Goal: Complete application form: Complete application form

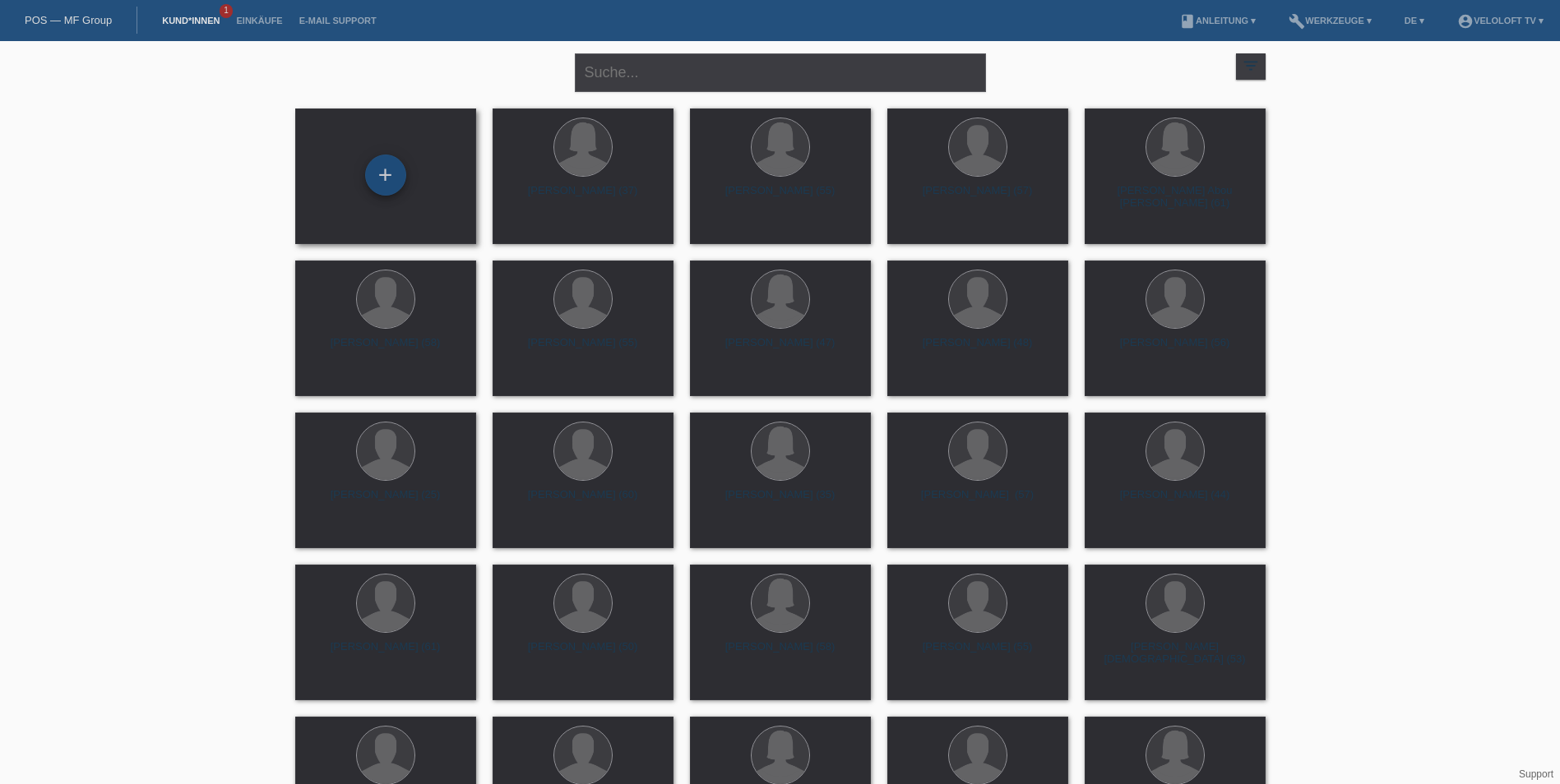
click at [387, 175] on div "+" at bounding box center [385, 175] width 41 height 41
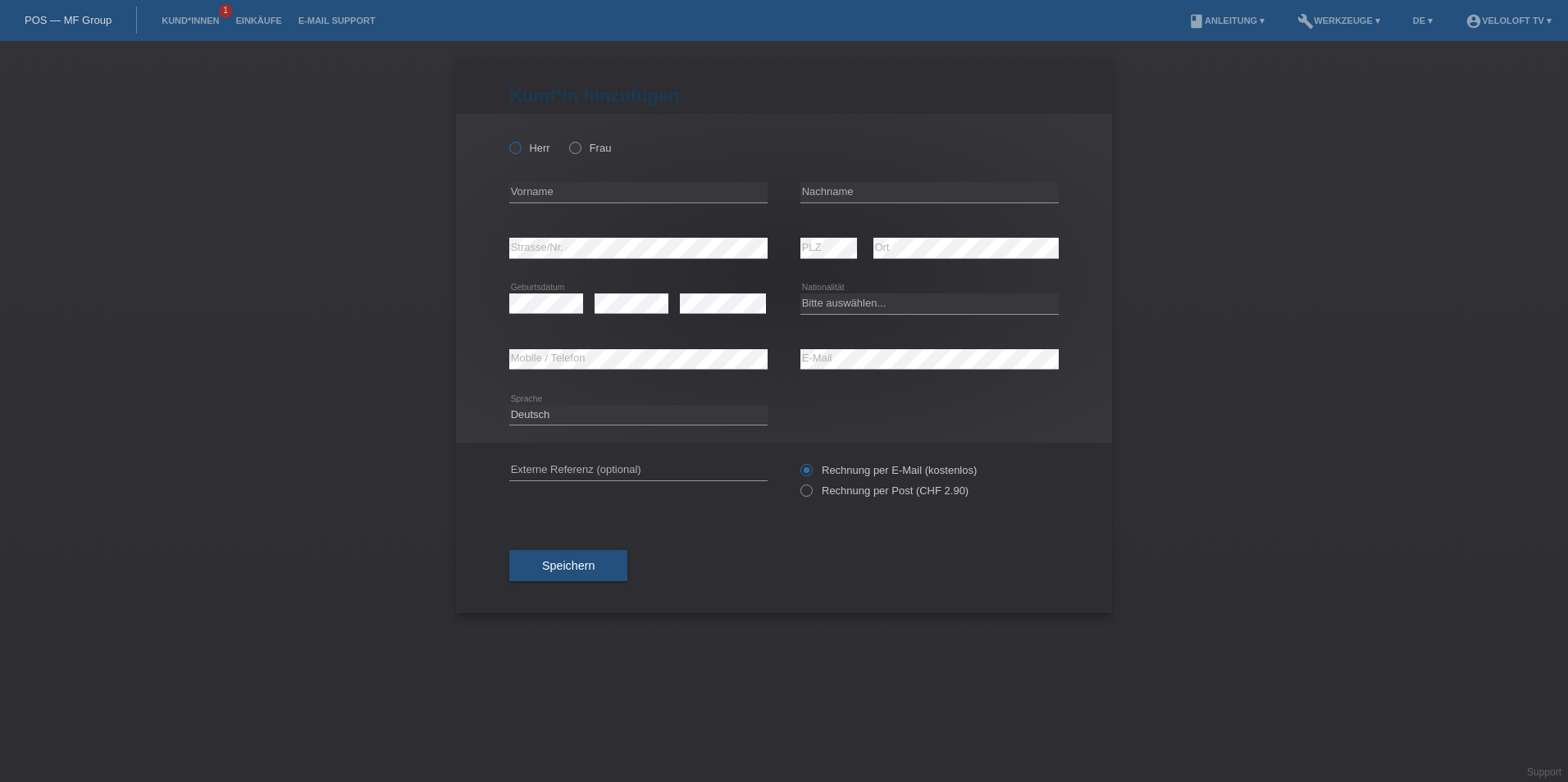
click at [507, 139] on icon at bounding box center [507, 139] width 0 height 0
click at [510, 151] on input "Herr" at bounding box center [515, 147] width 11 height 11
radio input "true"
click at [564, 193] on input "text" at bounding box center [638, 192] width 259 height 20
paste input "Franco"
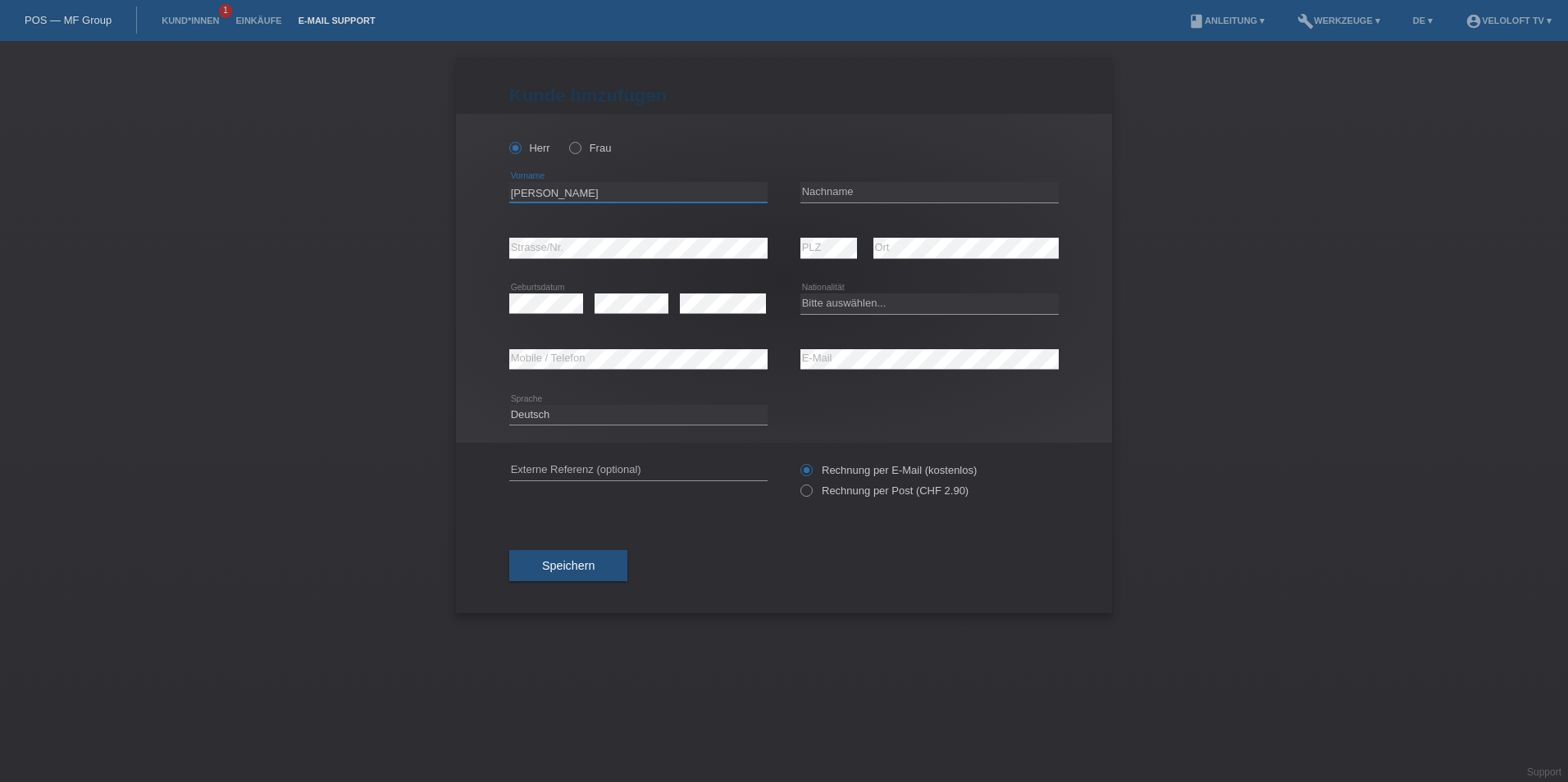
type input "Franco"
click at [858, 188] on input "text" at bounding box center [930, 192] width 259 height 20
paste input "Scharlock"
type input "Scharlock"
click at [826, 309] on select "Bitte auswählen... Schweiz Deutschland Liechtenstein Österreich ------------ Af…" at bounding box center [930, 303] width 259 height 19
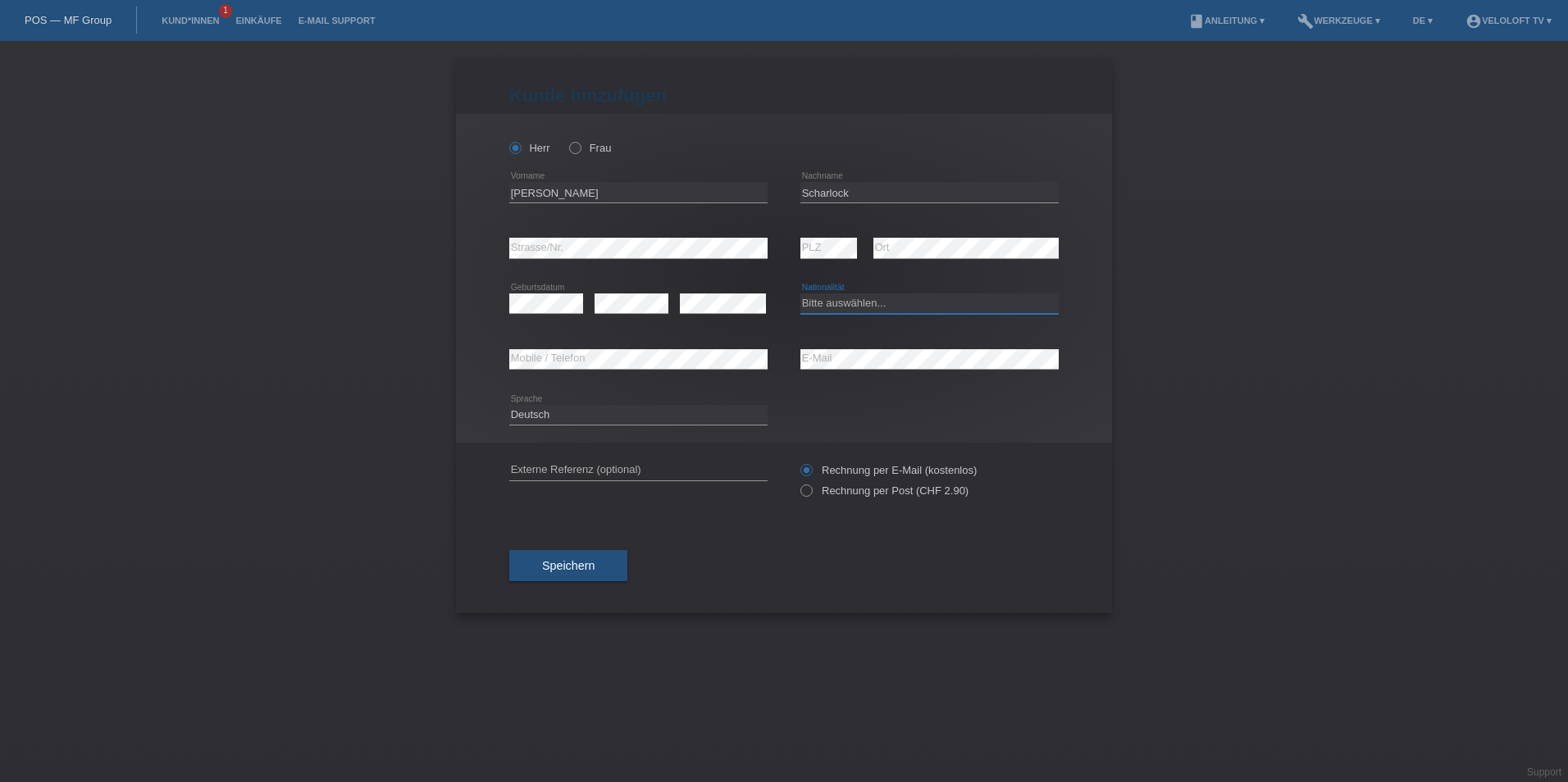
select select "CH"
click at [801, 294] on select "Bitte auswählen... Schweiz Deutschland Liechtenstein Österreich ------------ Af…" at bounding box center [930, 303] width 259 height 19
click at [715, 313] on icon at bounding box center [723, 313] width 86 height 1
click at [558, 581] on button "Speichern" at bounding box center [568, 565] width 118 height 32
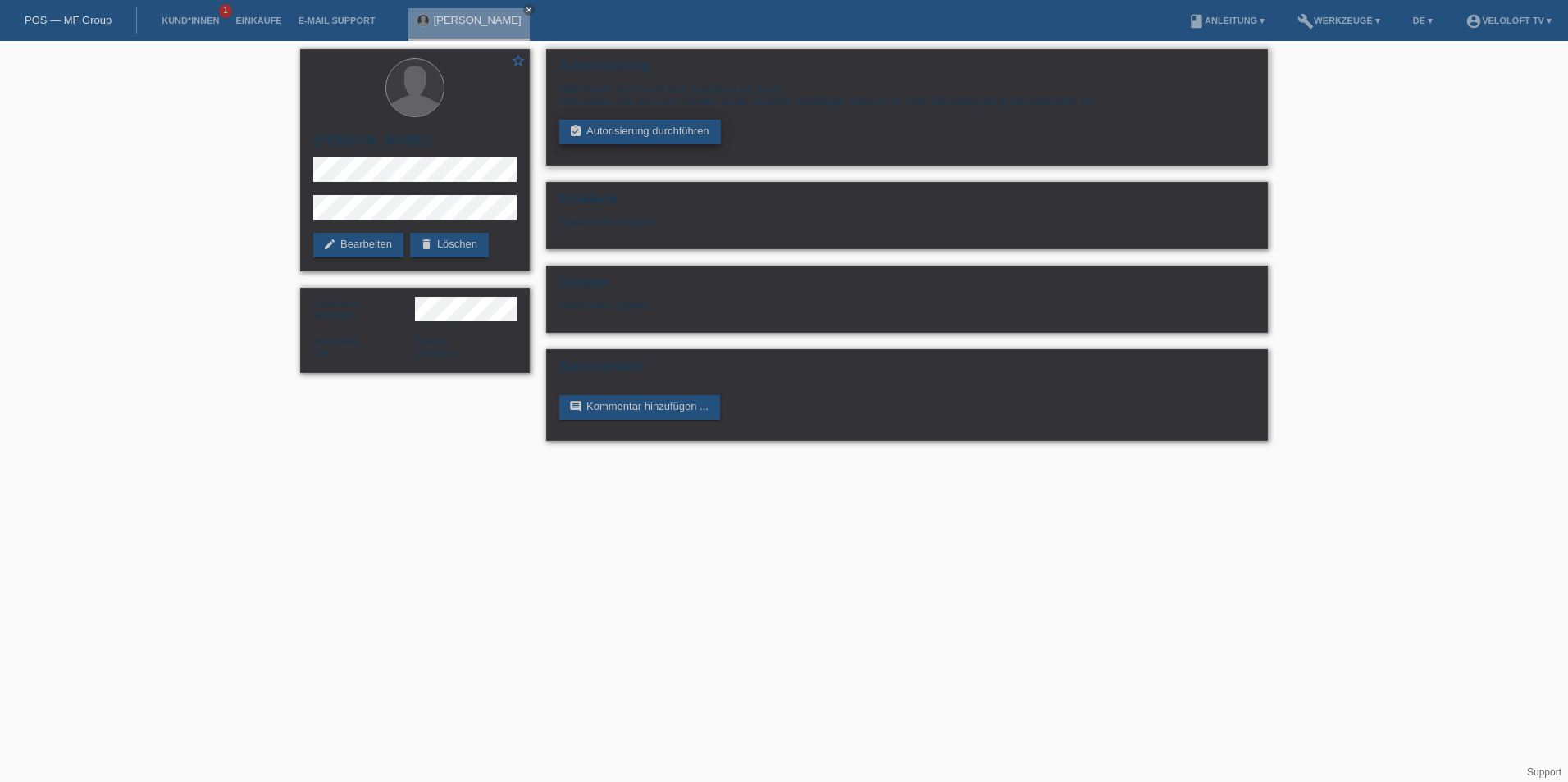
click at [610, 125] on link "assignment_turned_in Autorisierung durchführen" at bounding box center [640, 132] width 161 height 25
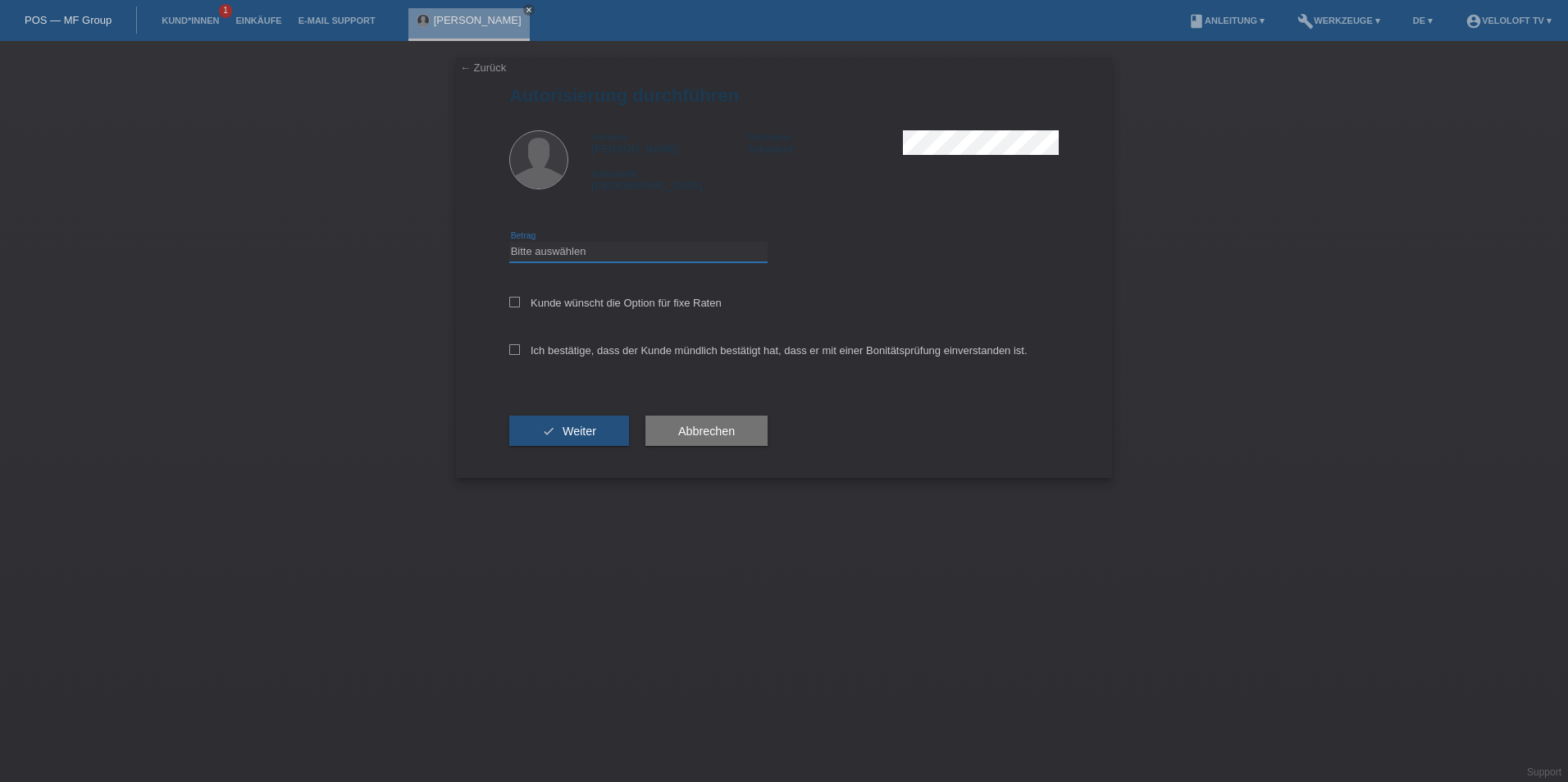
drag, startPoint x: 597, startPoint y: 246, endPoint x: 597, endPoint y: 258, distance: 12.0
click at [597, 246] on select "Bitte auswählen CHF 1.00 - CHF 499.00 CHF 500.00 - CHF 1'999.00 CHF 2'000.00 - …" at bounding box center [638, 252] width 259 height 19
select select "3"
click at [510, 242] on select "Bitte auswählen CHF 1.00 - CHF 499.00 CHF 500.00 - CHF 1'999.00 CHF 2'000.00 - …" at bounding box center [638, 252] width 259 height 19
click at [517, 302] on icon at bounding box center [515, 302] width 11 height 11
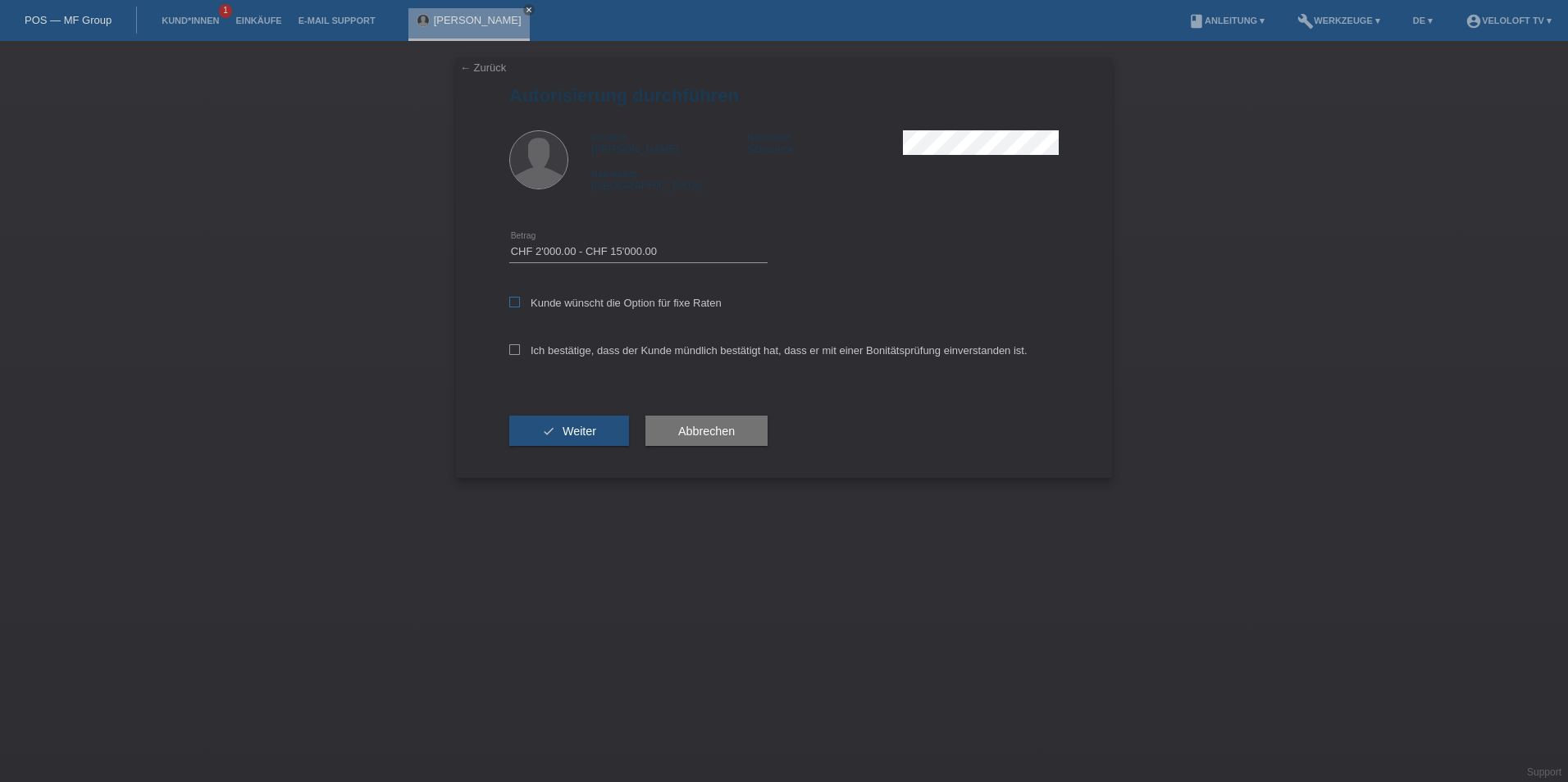
click at [517, 302] on input "Kunde wünscht die Option für fixe Raten" at bounding box center [515, 302] width 11 height 11
checkbox input "true"
click at [516, 362] on div "Ich bestätige, dass der Kunde mündlich bestätigt hat, dass er mit einer Bonität…" at bounding box center [784, 356] width 550 height 56
click at [515, 341] on div "Ich bestätige, dass der Kunde mündlich bestätigt hat, dass er mit einer Bonität…" at bounding box center [784, 356] width 550 height 56
click at [515, 345] on icon at bounding box center [515, 350] width 11 height 11
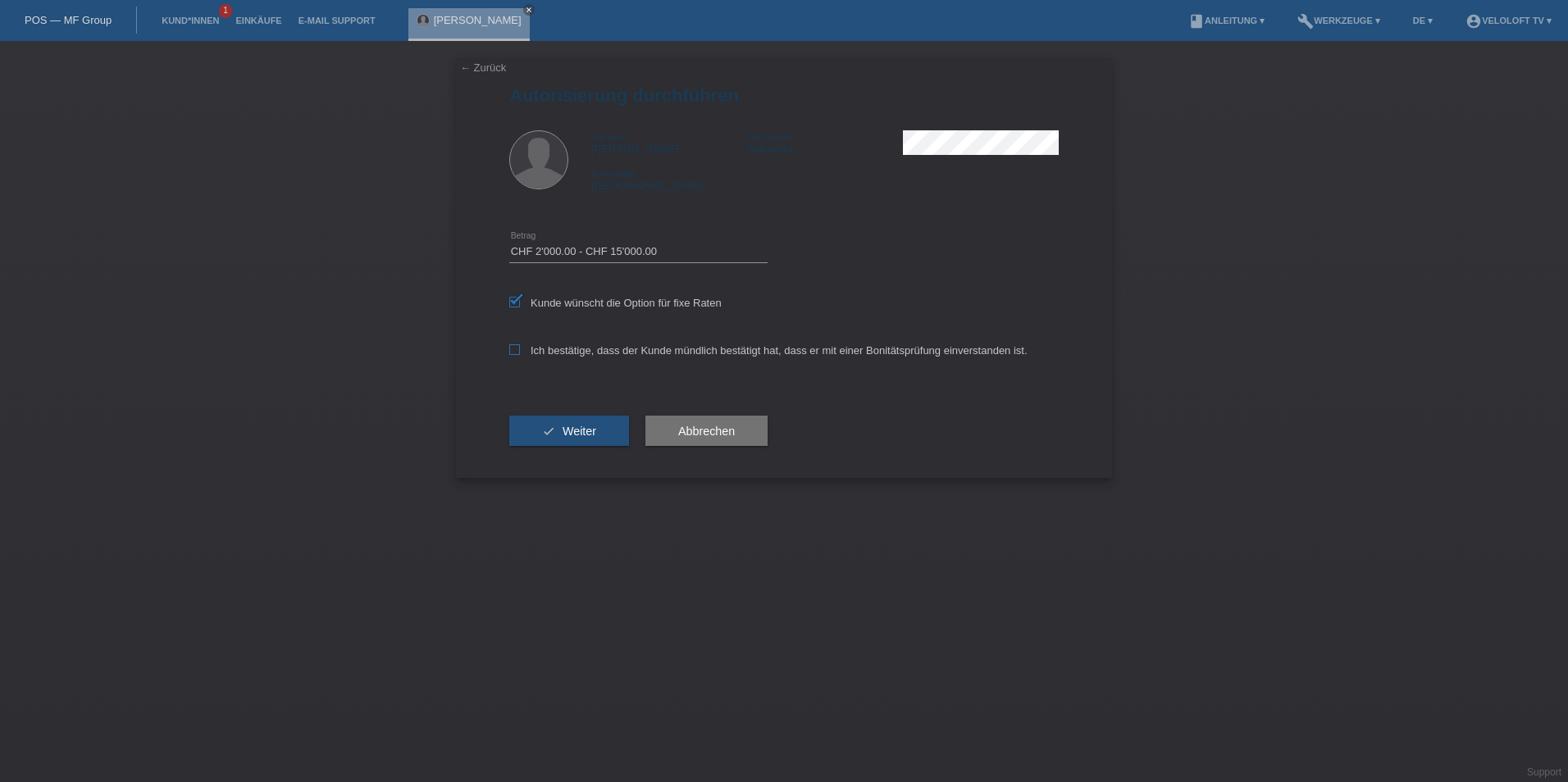
click at [515, 345] on input "Ich bestätige, dass der Kunde mündlich bestätigt hat, dass er mit einer Bonität…" at bounding box center [515, 350] width 11 height 11
checkbox input "true"
click at [555, 437] on button "check Weiter" at bounding box center [569, 431] width 120 height 32
